Goal: Task Accomplishment & Management: Manage account settings

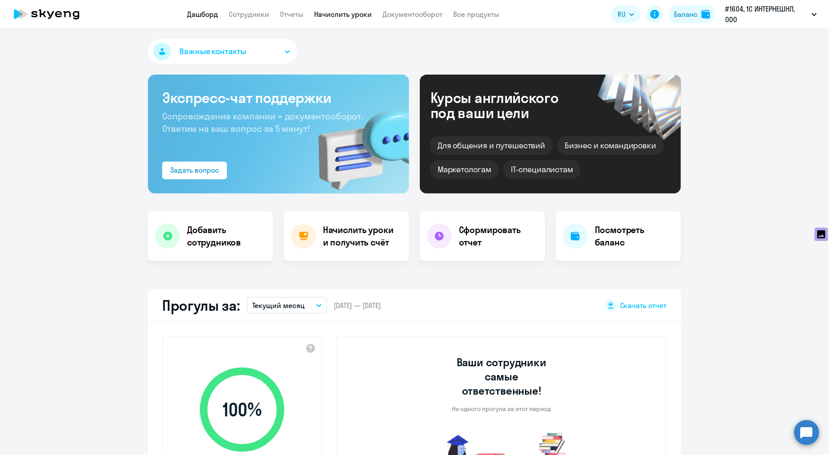
click at [342, 14] on link "Начислить уроки" at bounding box center [343, 14] width 58 height 9
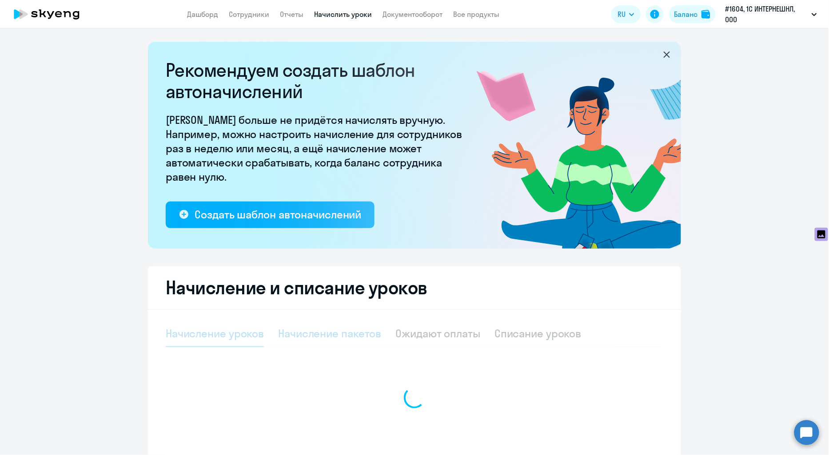
select select "10"
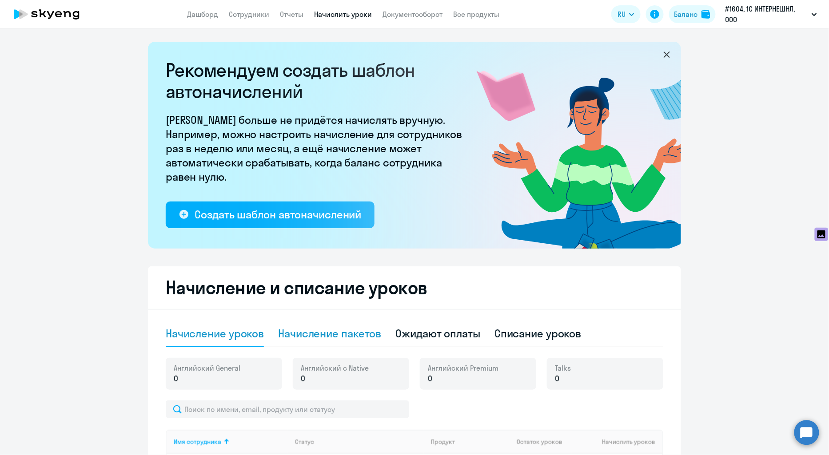
click at [344, 330] on div "Начисление пакетов" at bounding box center [329, 333] width 103 height 14
select select "10"
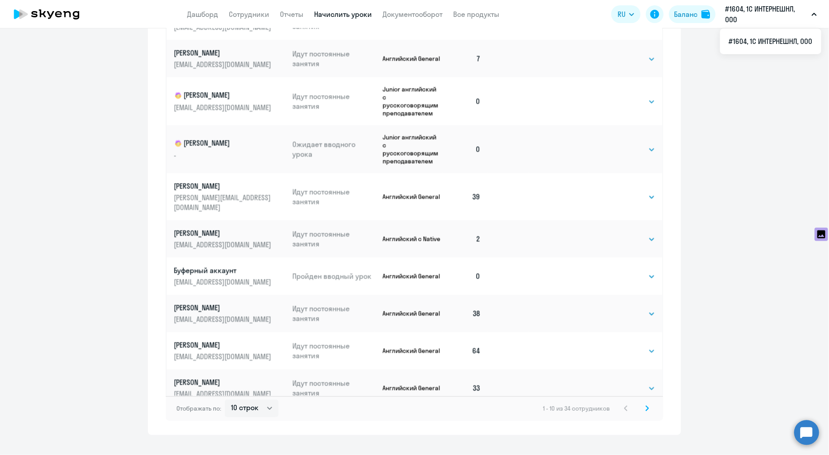
scroll to position [482, 0]
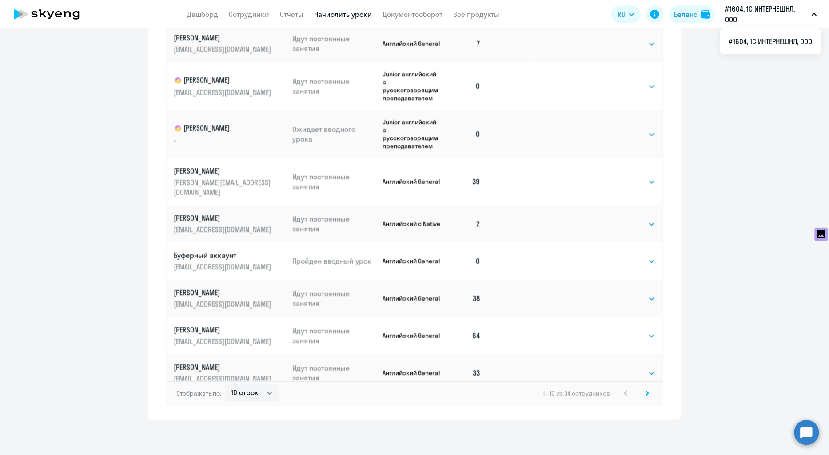
click at [645, 392] on icon at bounding box center [647, 393] width 4 height 6
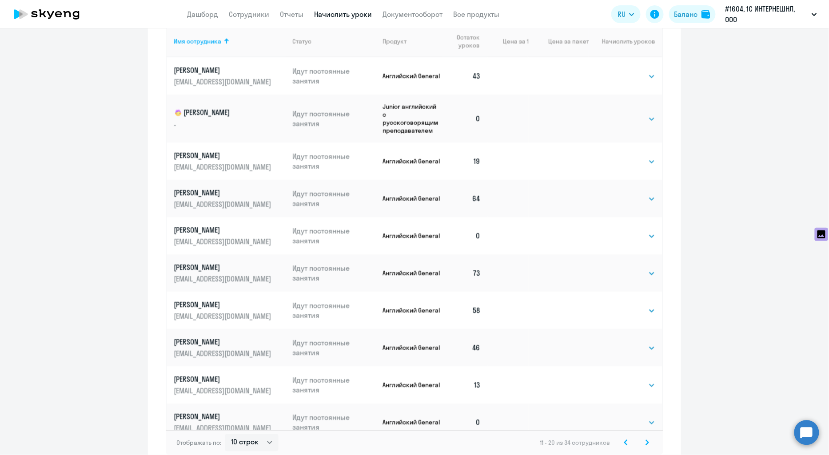
scroll to position [384, 0]
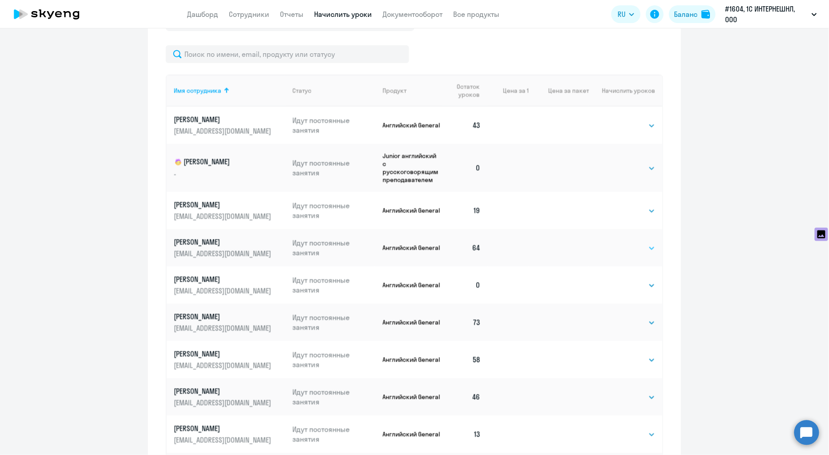
click at [621, 247] on select "Выбрать 4 8 16 32 64 96 128" at bounding box center [637, 248] width 36 height 11
select select "16"
click at [619, 243] on select "Выбрать 4 8 16 32 64 96 128" at bounding box center [637, 248] width 36 height 11
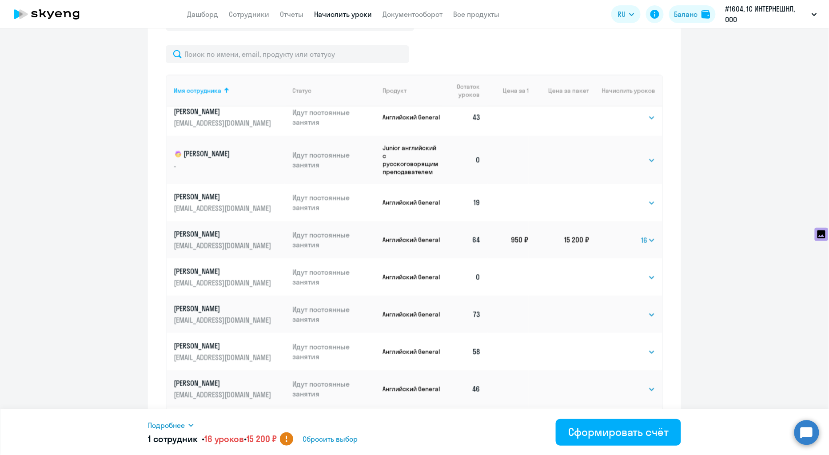
scroll to position [10, 0]
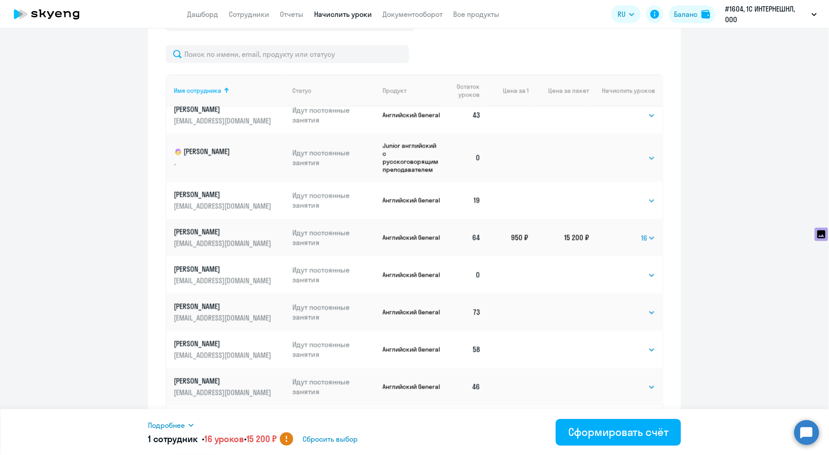
drag, startPoint x: 752, startPoint y: 300, endPoint x: 744, endPoint y: 300, distance: 8.4
click at [751, 301] on ng-component "Рекомендуем создать шаблон автоначислений Уроки больше не придётся начислять вр…" at bounding box center [414, 88] width 829 height 861
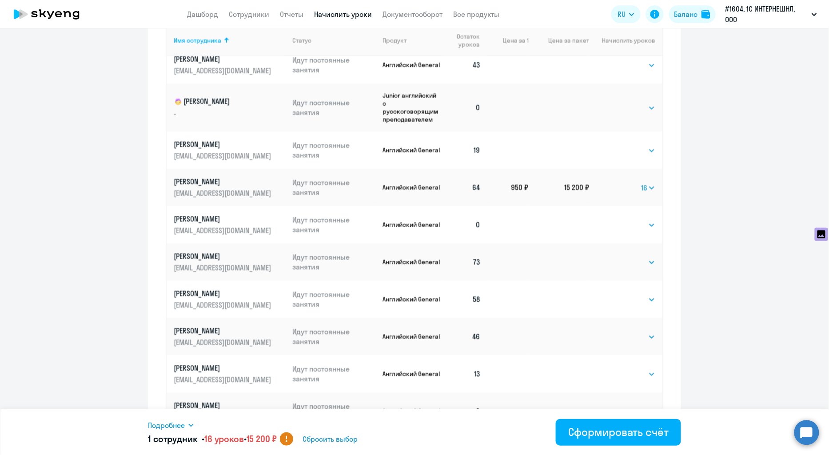
scroll to position [482, 0]
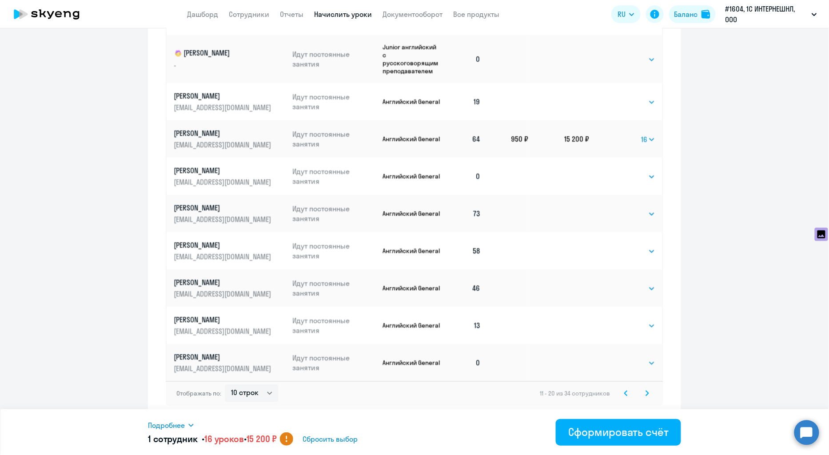
click at [645, 391] on icon at bounding box center [647, 393] width 4 height 6
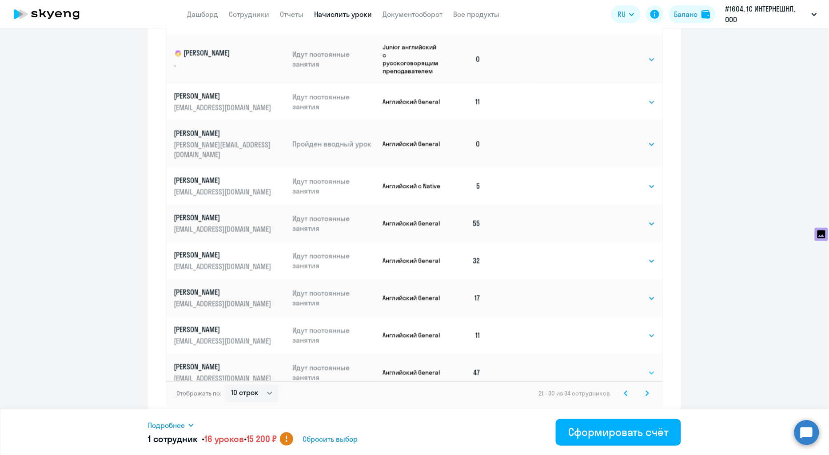
click at [630, 368] on select "Выбрать 4 8 16 32 64 96 128" at bounding box center [637, 373] width 36 height 11
select select "16"
click at [619, 368] on select "Выбрать 4 8 16 32 64 96 128" at bounding box center [637, 373] width 36 height 11
click at [644, 431] on div "Сформировать счёт" at bounding box center [618, 432] width 100 height 14
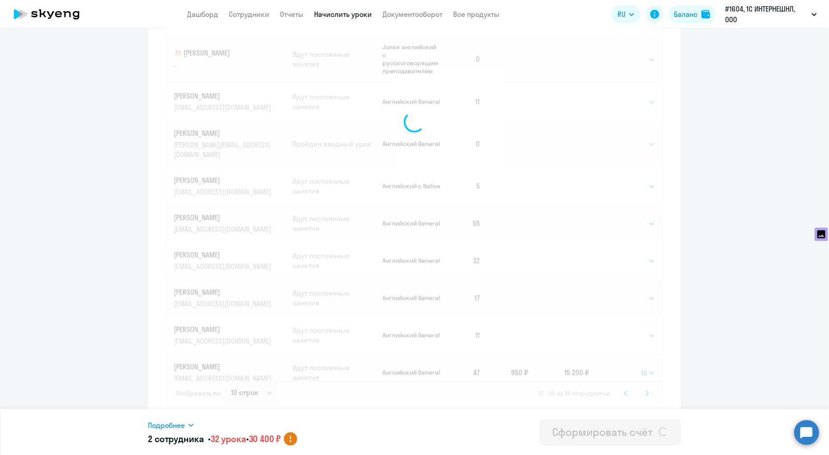
select select
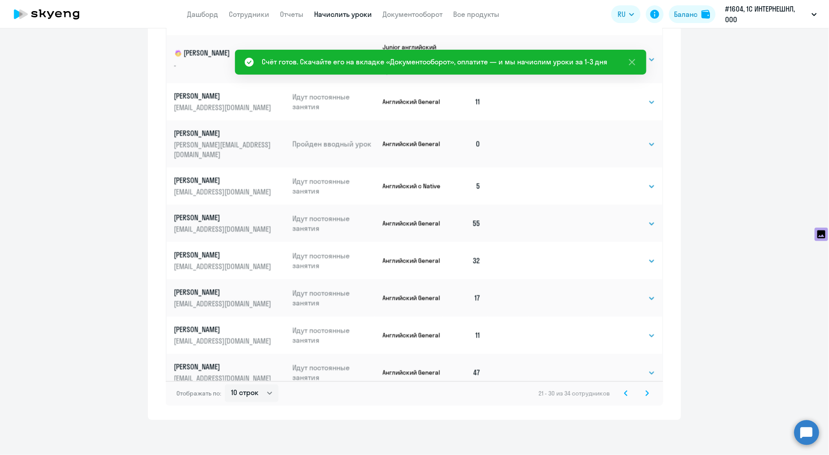
scroll to position [0, 0]
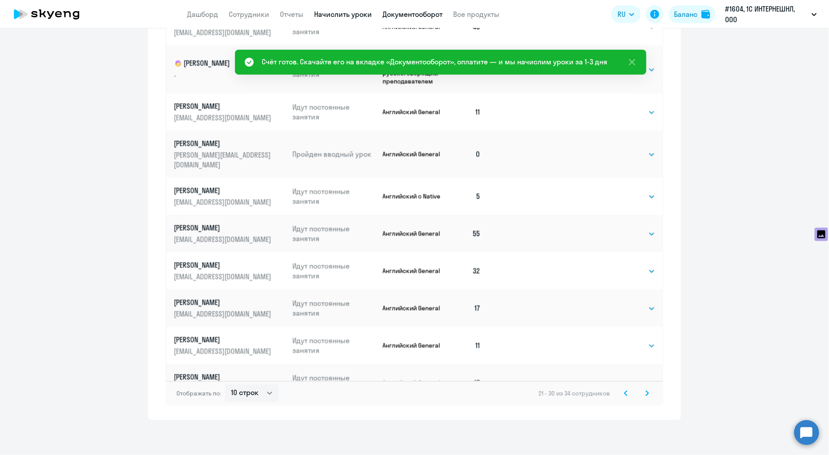
click at [402, 16] on link "Документооборот" at bounding box center [412, 14] width 60 height 9
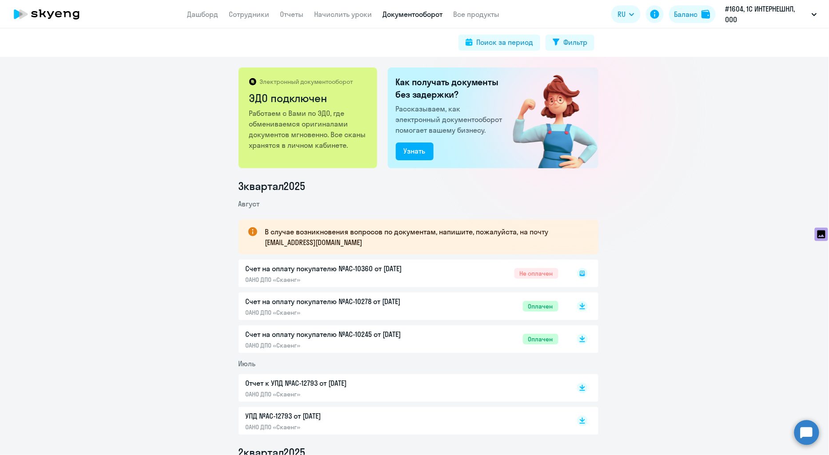
click at [580, 275] on icon at bounding box center [582, 273] width 5 height 5
click at [581, 273] on icon at bounding box center [582, 273] width 3 height 0
click at [579, 273] on rect at bounding box center [582, 273] width 11 height 11
